Goal: Task Accomplishment & Management: Manage account settings

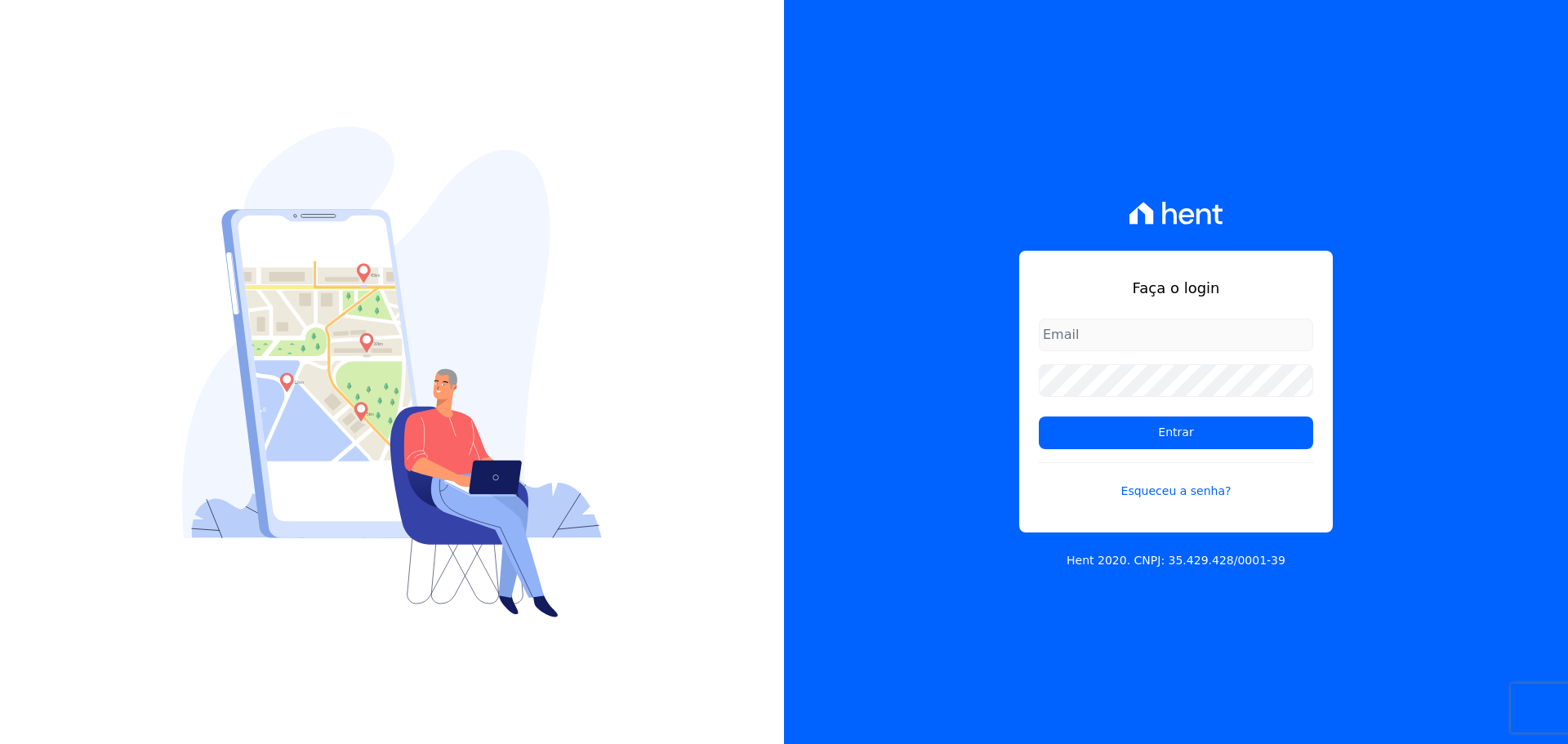
click at [1197, 322] on input "email" at bounding box center [1176, 334] width 274 height 32
click at [1190, 340] on input "email" at bounding box center [1176, 334] width 274 height 32
click at [1208, 337] on input "flaviale.vieira@gmail.co" at bounding box center [1176, 334] width 274 height 32
type input "[EMAIL_ADDRESS][PERSON_NAME][DOMAIN_NAME]"
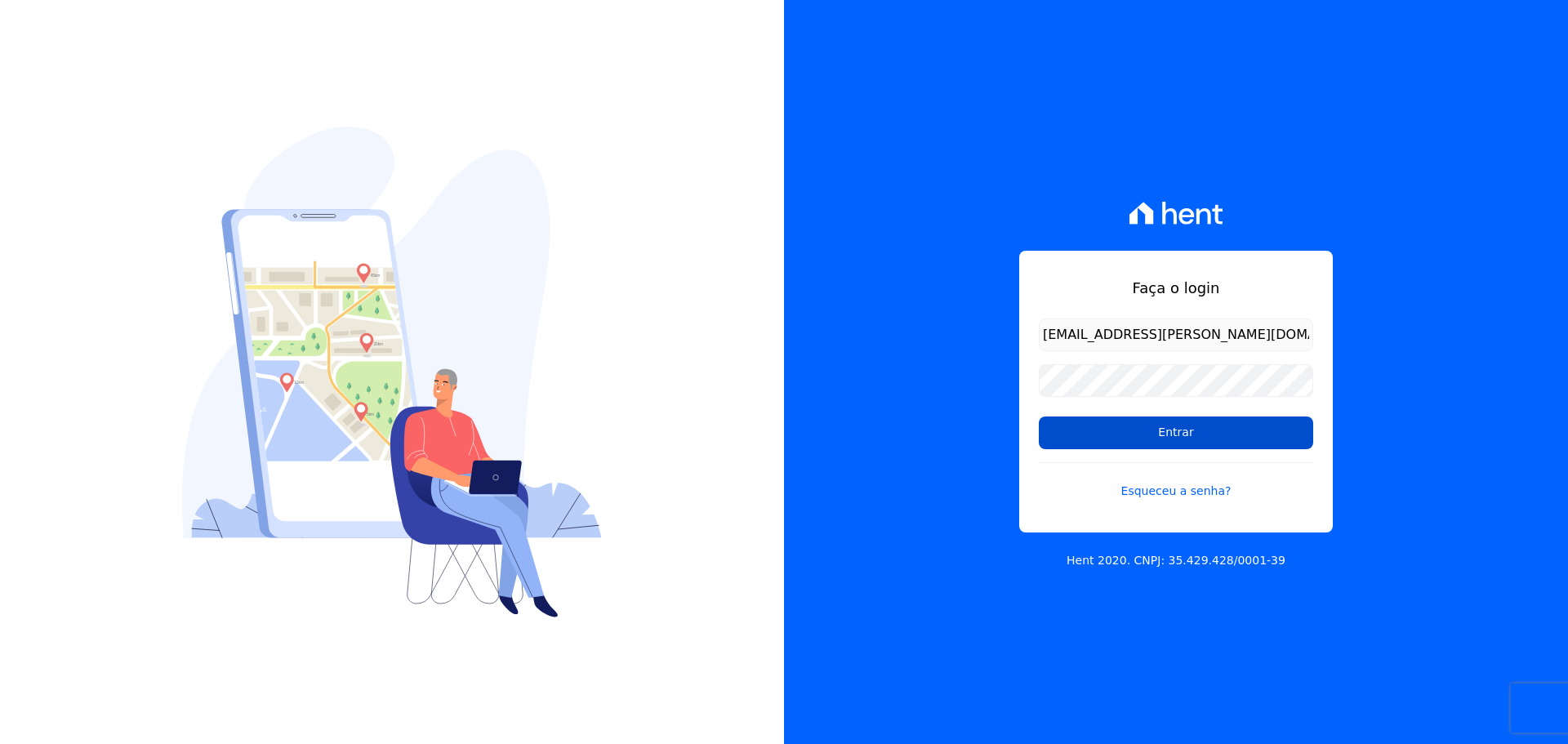
click at [1159, 437] on input "Entrar" at bounding box center [1176, 432] width 274 height 32
